Goal: Task Accomplishment & Management: Manage account settings

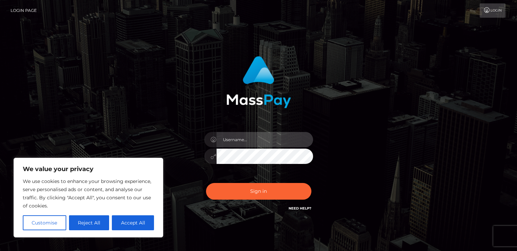
click at [265, 142] on input "text" at bounding box center [265, 139] width 97 height 15
type input "michaeljoe.arends30@gmail.com"
click at [206, 183] on button "Sign in" at bounding box center [258, 191] width 105 height 17
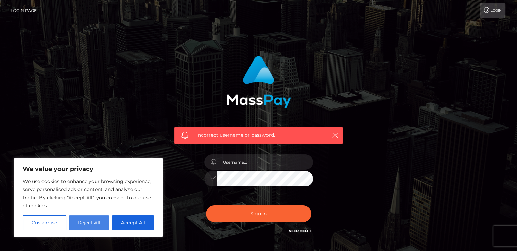
click at [84, 221] on button "Reject All" at bounding box center [89, 222] width 40 height 15
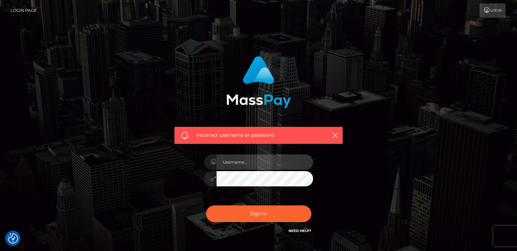
click at [261, 167] on input "text" at bounding box center [265, 161] width 97 height 15
type input "michaeljoe.arends30@gmail.com"
click at [206, 205] on button "Sign in" at bounding box center [258, 213] width 105 height 17
click at [297, 231] on link "Need Help?" at bounding box center [300, 231] width 23 height 4
click at [492, 11] on link "Login" at bounding box center [493, 10] width 26 height 14
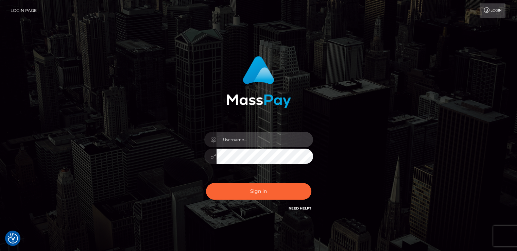
click at [250, 141] on input "text" at bounding box center [265, 139] width 97 height 15
type input "30/09/2001"
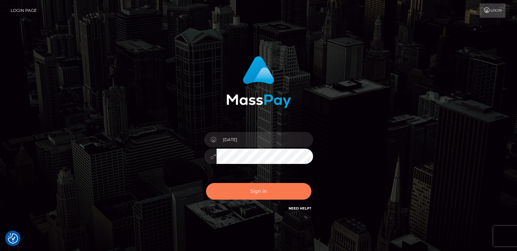
click at [269, 189] on button "Sign in" at bounding box center [258, 191] width 105 height 17
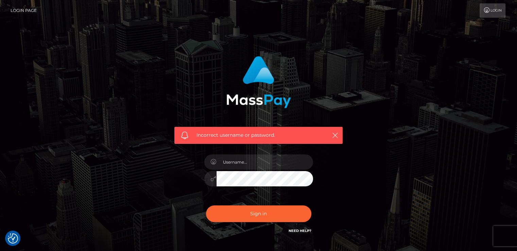
click at [261, 154] on div at bounding box center [258, 175] width 119 height 52
click at [213, 151] on div at bounding box center [258, 175] width 119 height 52
click at [18, 13] on link "Login Page" at bounding box center [24, 10] width 26 height 14
